Goal: Task Accomplishment & Management: Manage account settings

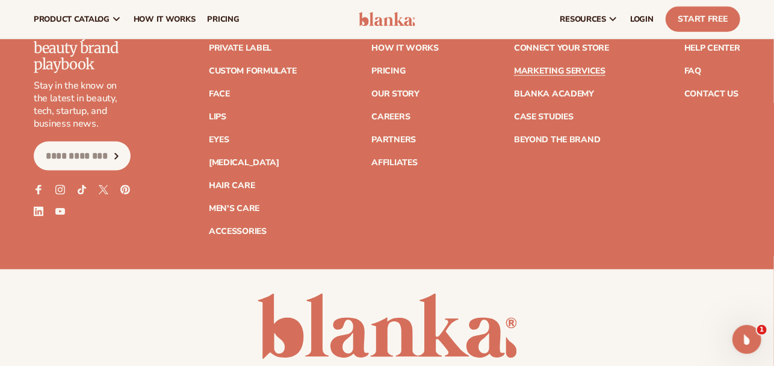
scroll to position [2600, 0]
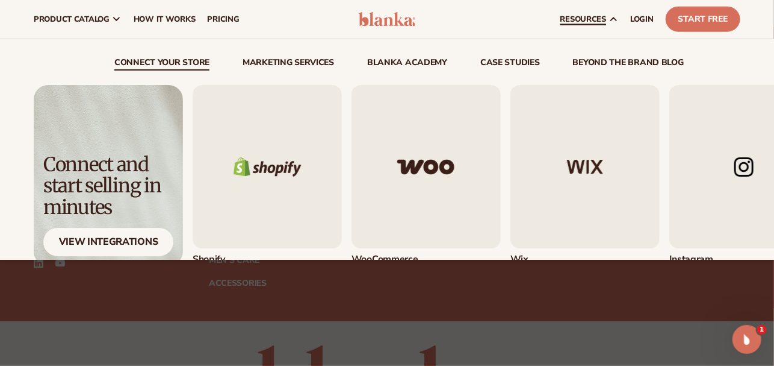
click at [611, 19] on icon at bounding box center [613, 19] width 5 height 3
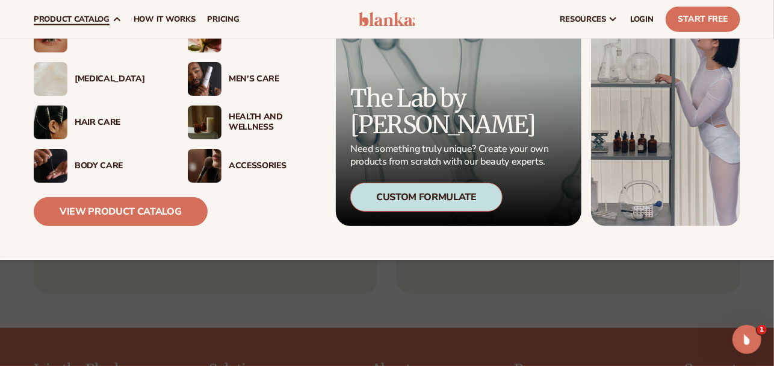
scroll to position [2298, 0]
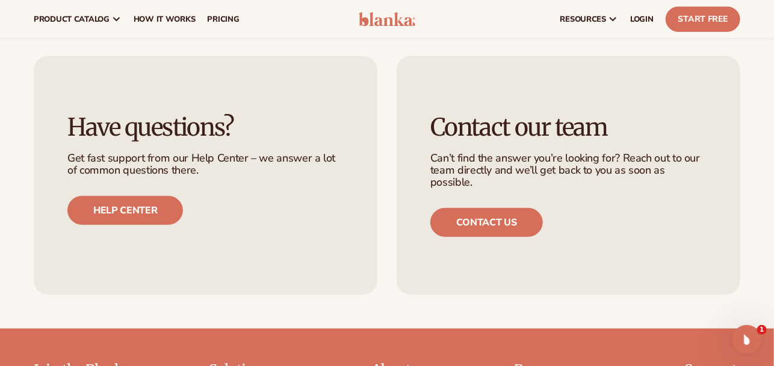
drag, startPoint x: 422, startPoint y: 20, endPoint x: 415, endPoint y: 22, distance: 6.7
click at [422, 20] on header "Cart product catalog The Lab by [PERSON_NAME]" at bounding box center [387, 19] width 774 height 39
click at [409, 18] on img at bounding box center [387, 19] width 57 height 14
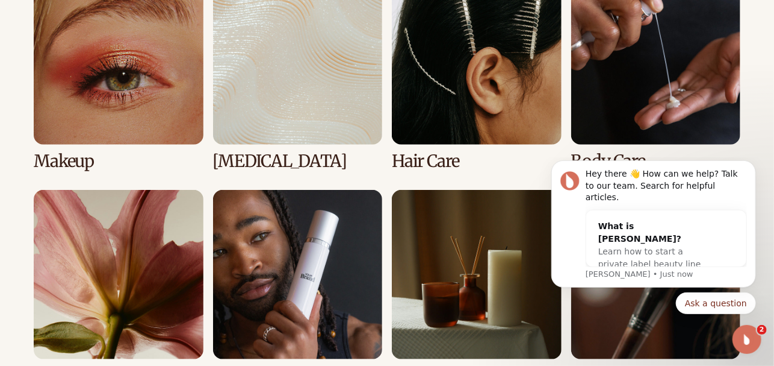
scroll to position [2348, 0]
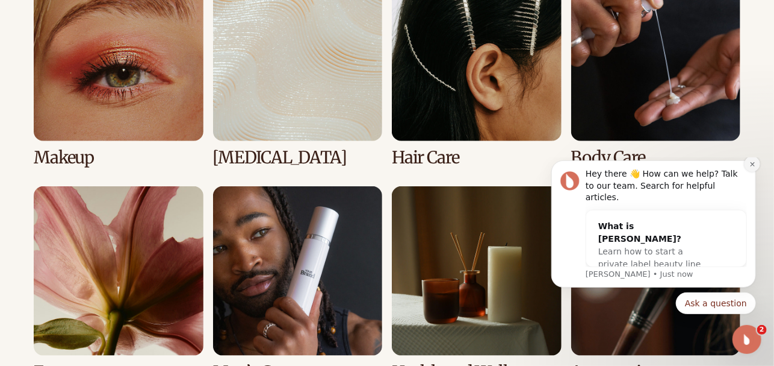
click at [750, 167] on icon "Dismiss notification" at bounding box center [752, 163] width 7 height 7
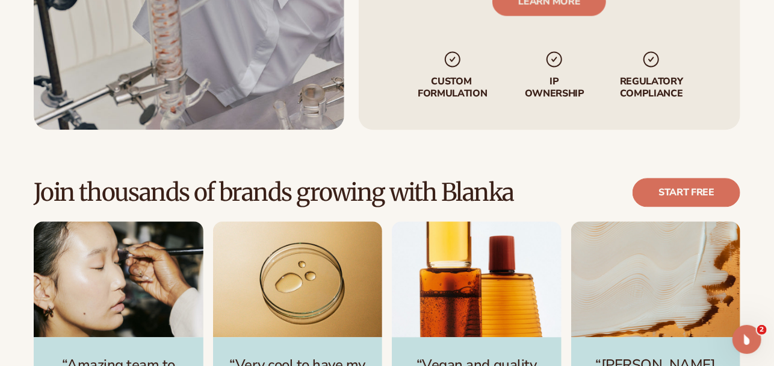
scroll to position [3011, 0]
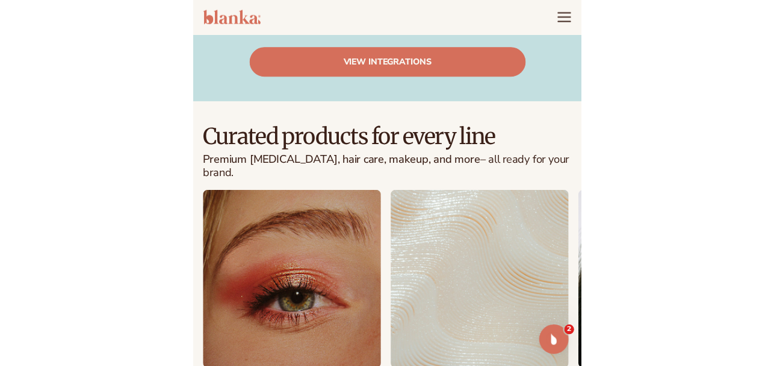
scroll to position [2273, 0]
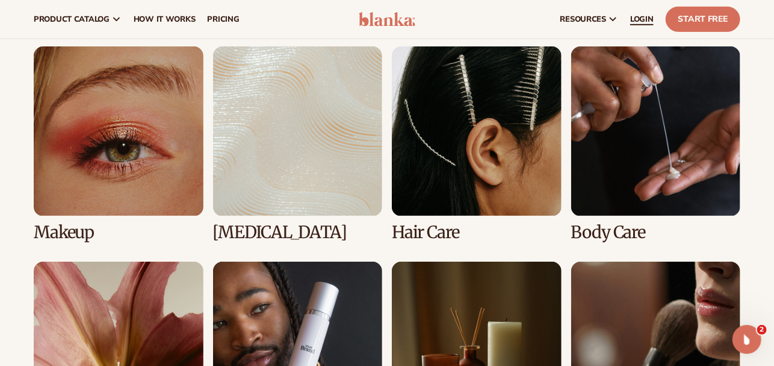
click at [381, 20] on span "LOGIN" at bounding box center [641, 19] width 23 height 10
